Goal: Task Accomplishment & Management: Complete application form

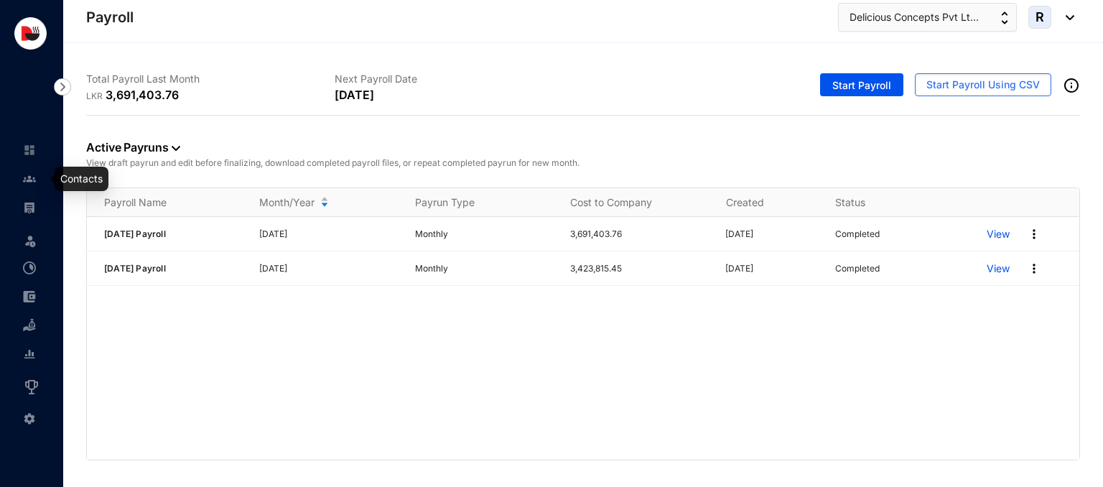
click at [29, 172] on img at bounding box center [29, 178] width 13 height 13
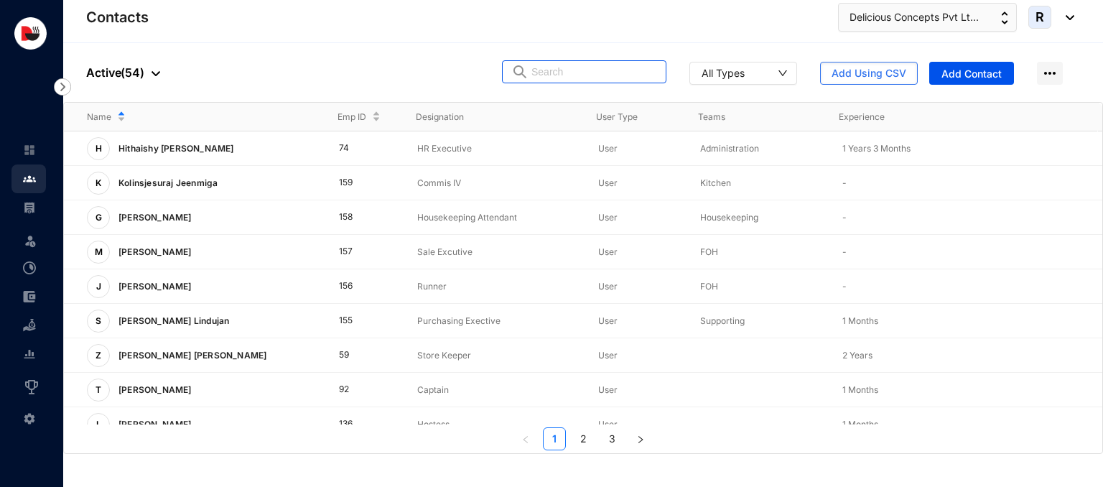
click at [558, 73] on input "text" at bounding box center [595, 72] width 126 height 22
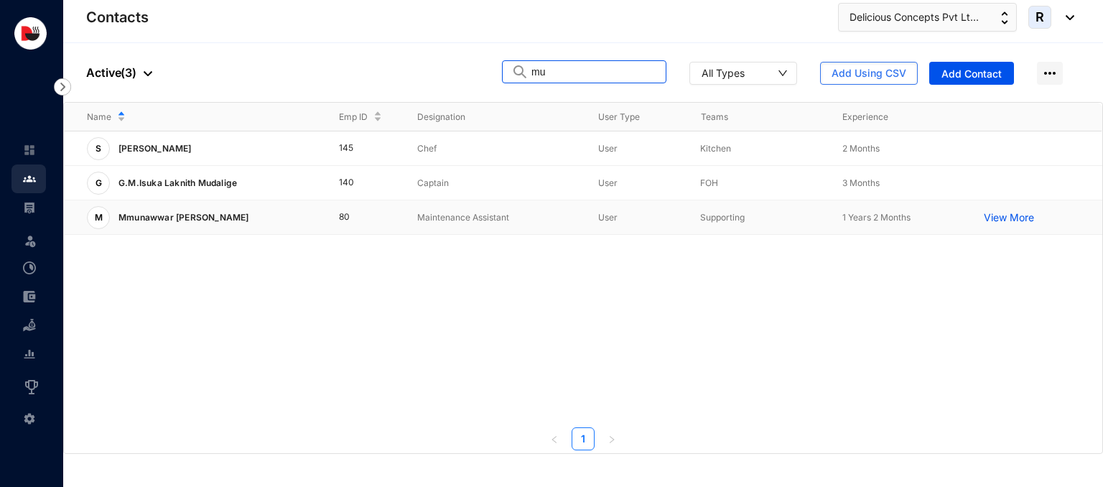
type input "mu"
click at [453, 216] on p "Maintenance Assistant" at bounding box center [496, 217] width 158 height 14
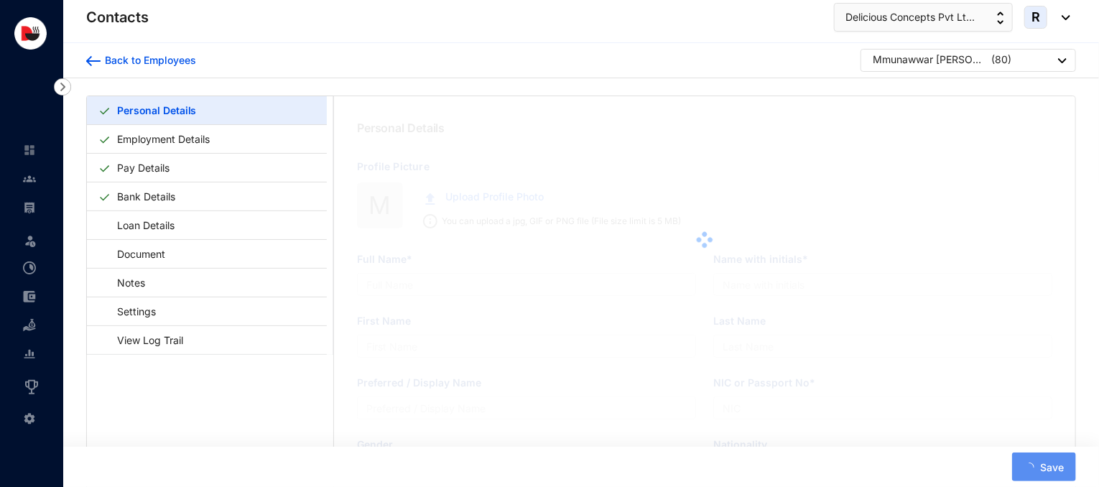
type input "Mmunawwar [PERSON_NAME]"
type input "[PERSON_NAME]"
type input "199935800376"
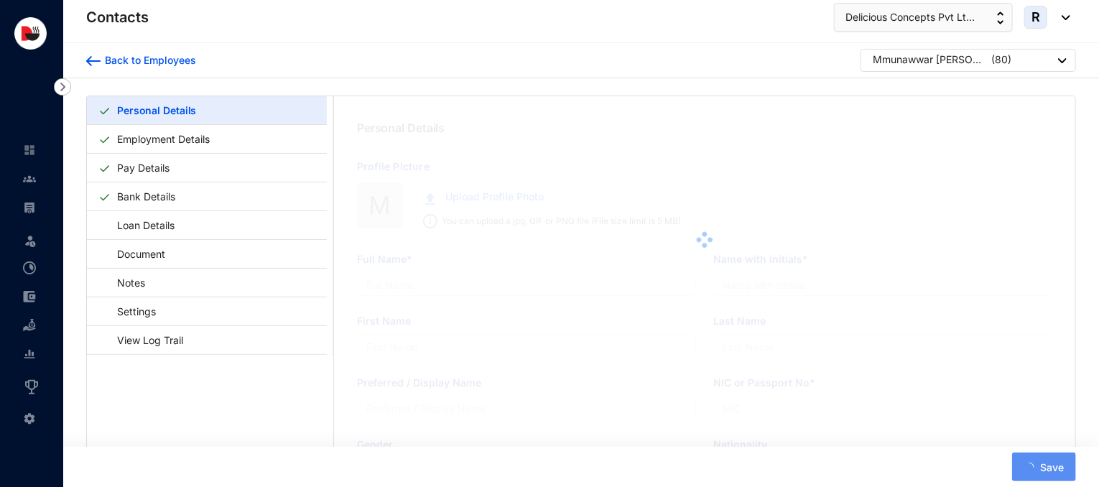
type input "753446345"
type input "[STREET_ADDRESS] eliya"
type input "[DATE]"
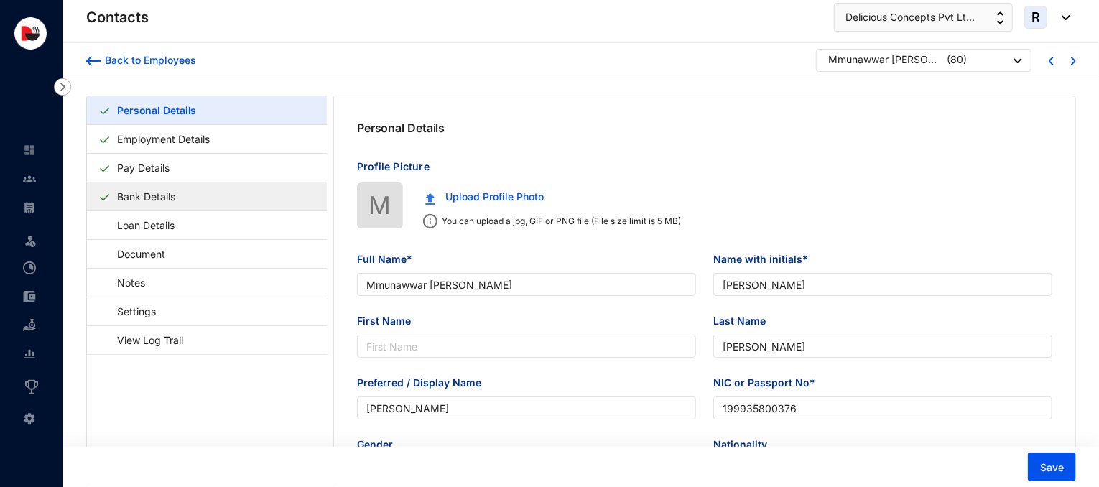
click at [170, 191] on link "Bank Details" at bounding box center [146, 196] width 70 height 29
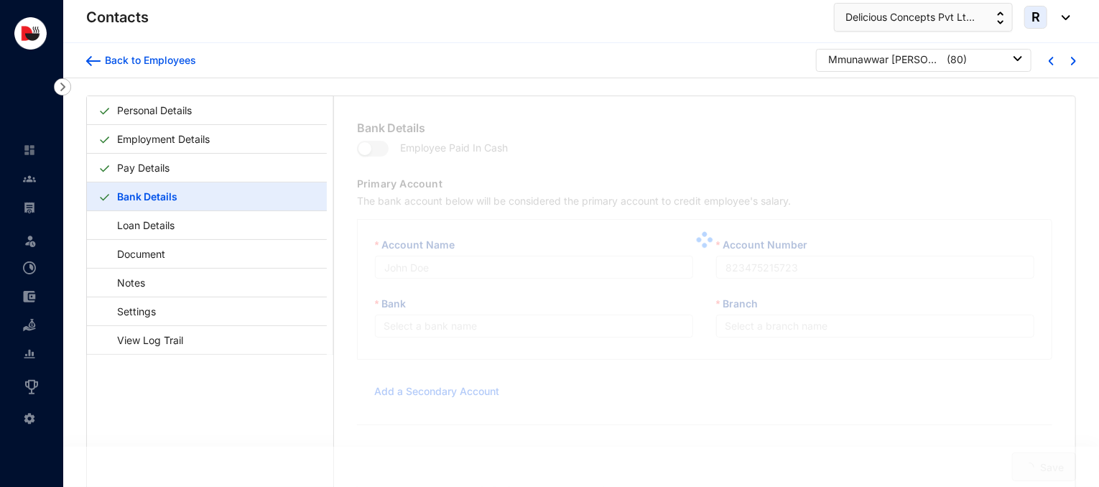
type input "[PERSON_NAME] National Bank"
type input "28020611974"
type input "[EMAIL_ADDRESS][DOMAIN_NAME]"
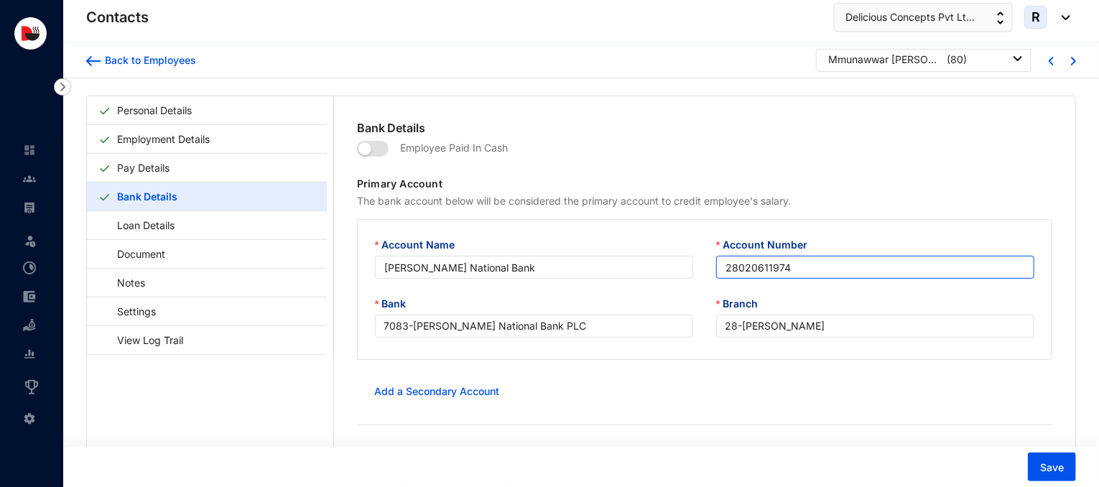
click at [723, 267] on input "28020611974" at bounding box center [875, 267] width 318 height 23
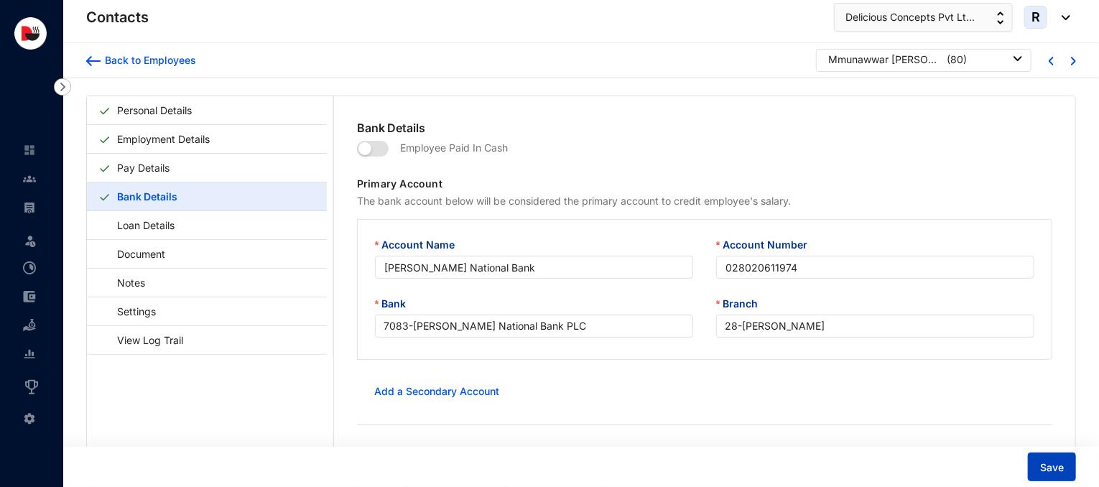
click at [1052, 473] on span "Save" at bounding box center [1052, 467] width 24 height 14
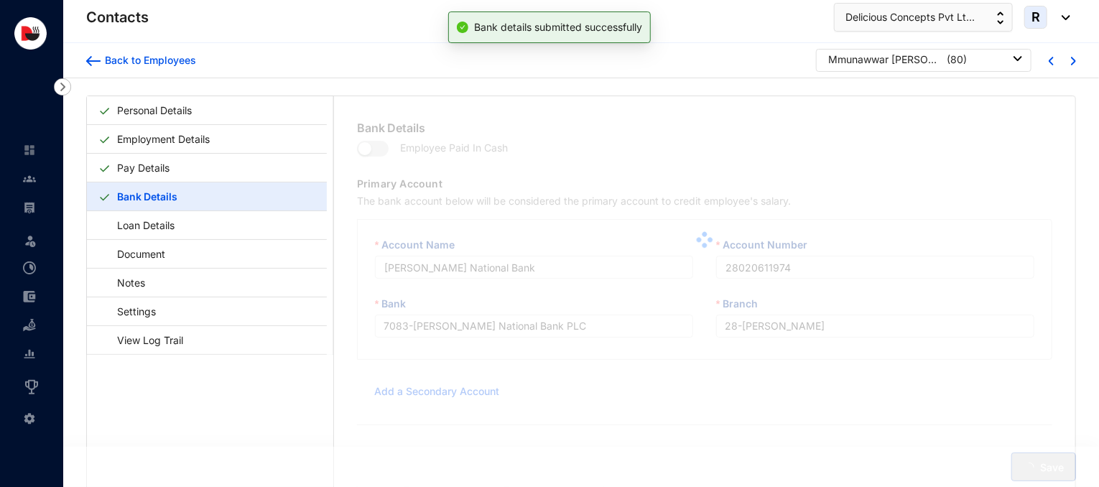
type input "028020611974"
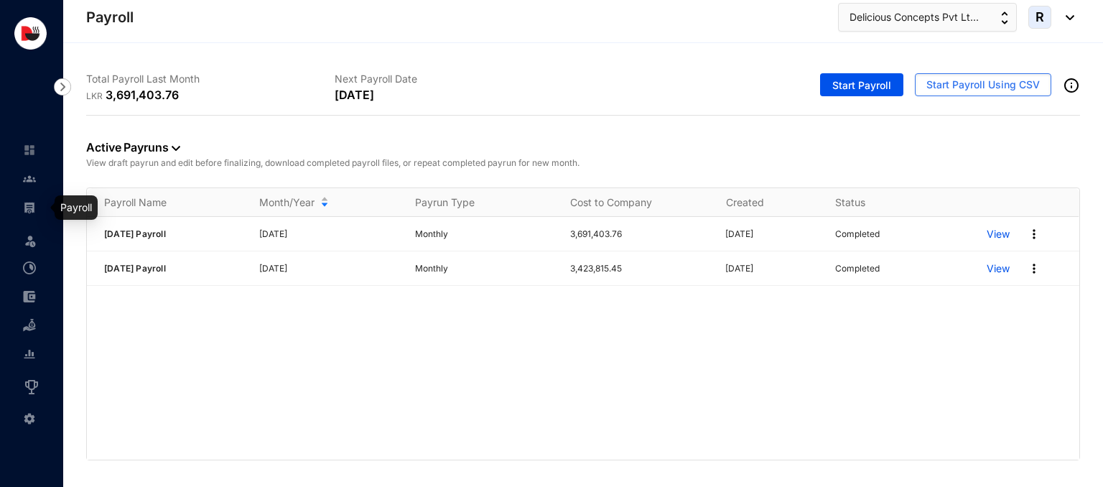
click at [32, 205] on img at bounding box center [29, 207] width 13 height 13
click at [995, 233] on p "View" at bounding box center [998, 234] width 23 height 14
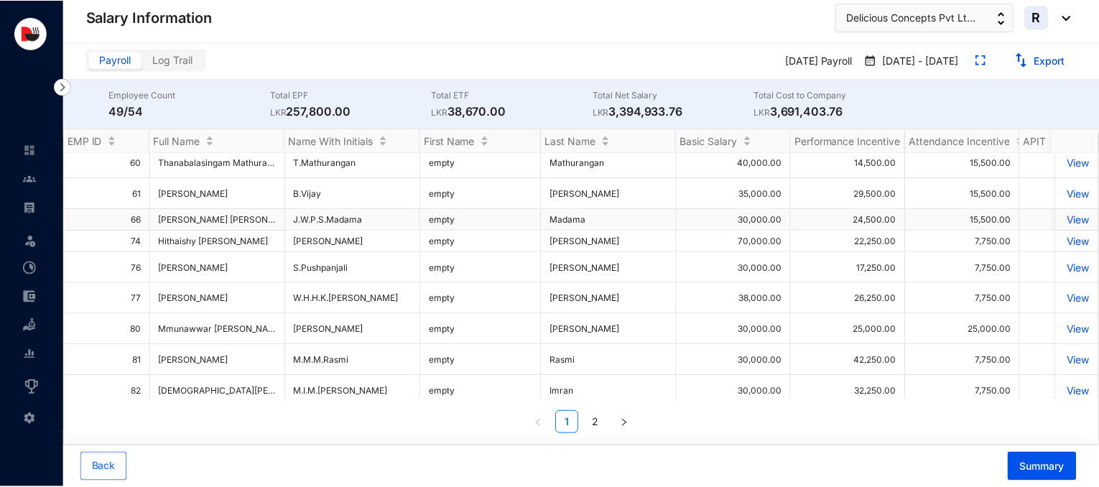
scroll to position [137, 0]
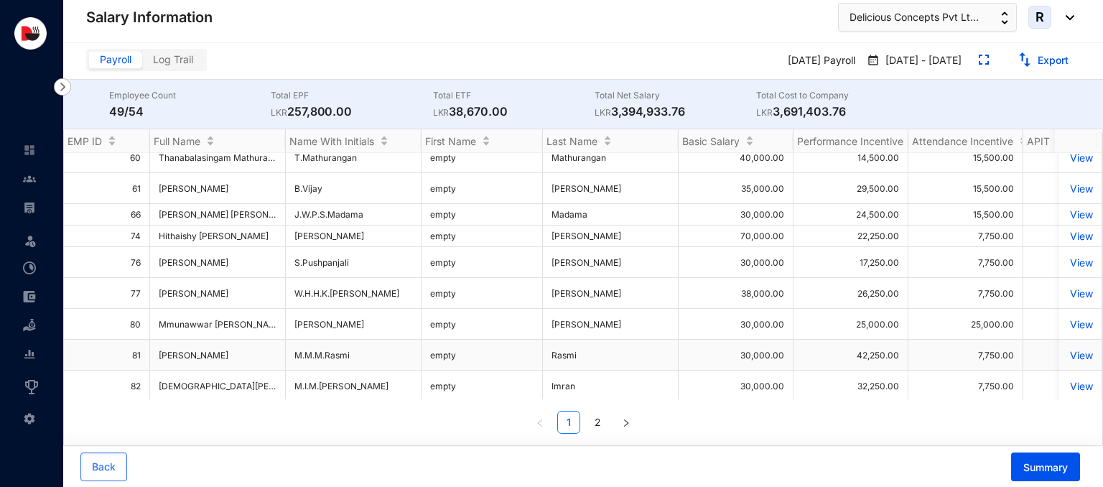
click at [1068, 354] on p "View" at bounding box center [1080, 355] width 25 height 12
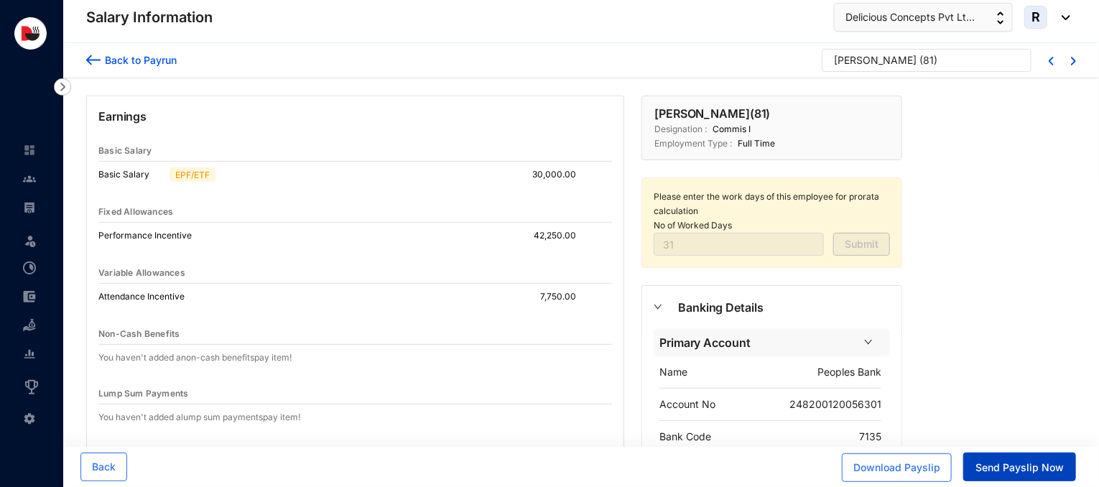
click at [1014, 469] on span "Send Payslip Now" at bounding box center [1020, 467] width 88 height 14
